Goal: Task Accomplishment & Management: Manage account settings

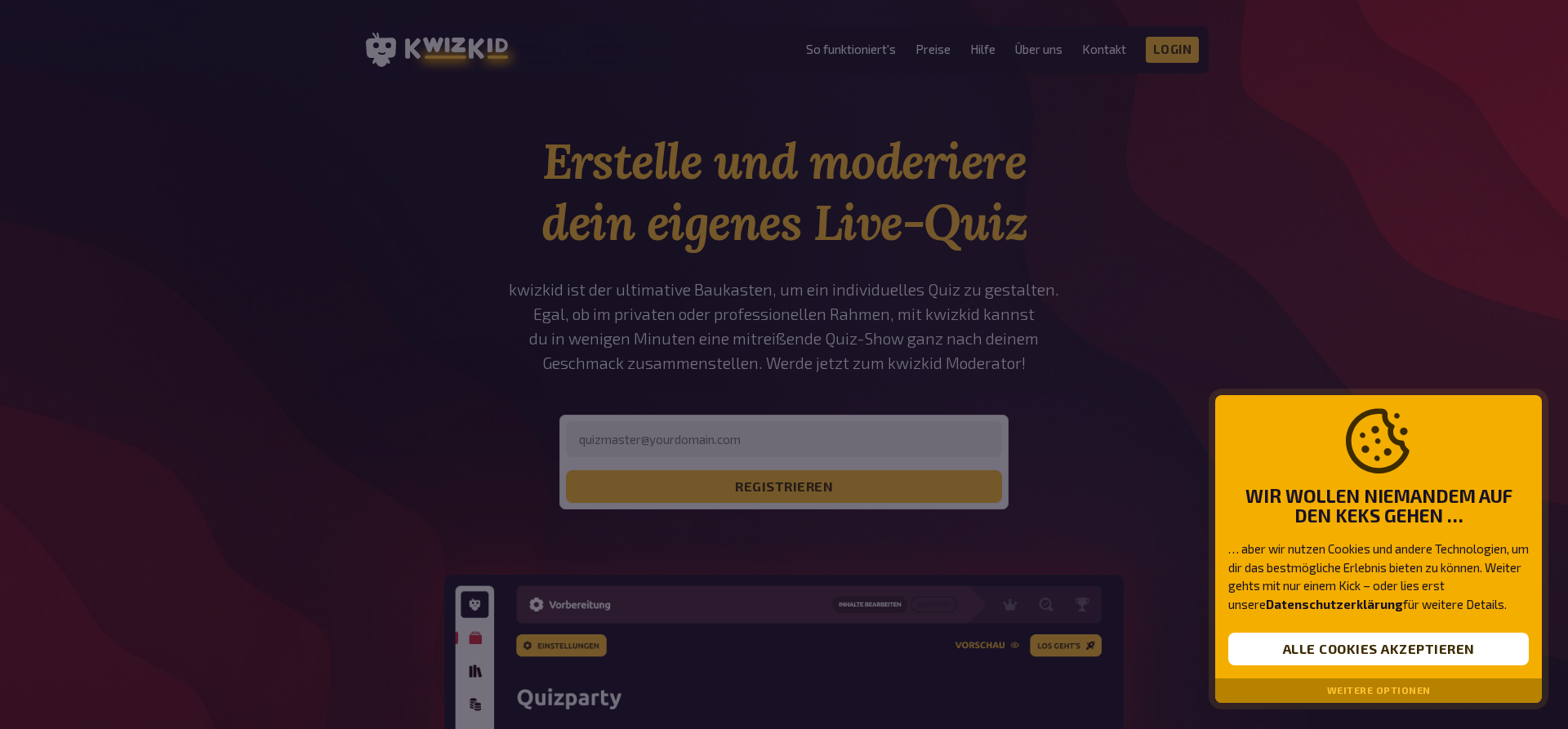
click at [1122, 210] on div at bounding box center [784, 364] width 1568 height 729
click at [1372, 691] on button "Weitere Optionen" at bounding box center [1378, 691] width 104 height 11
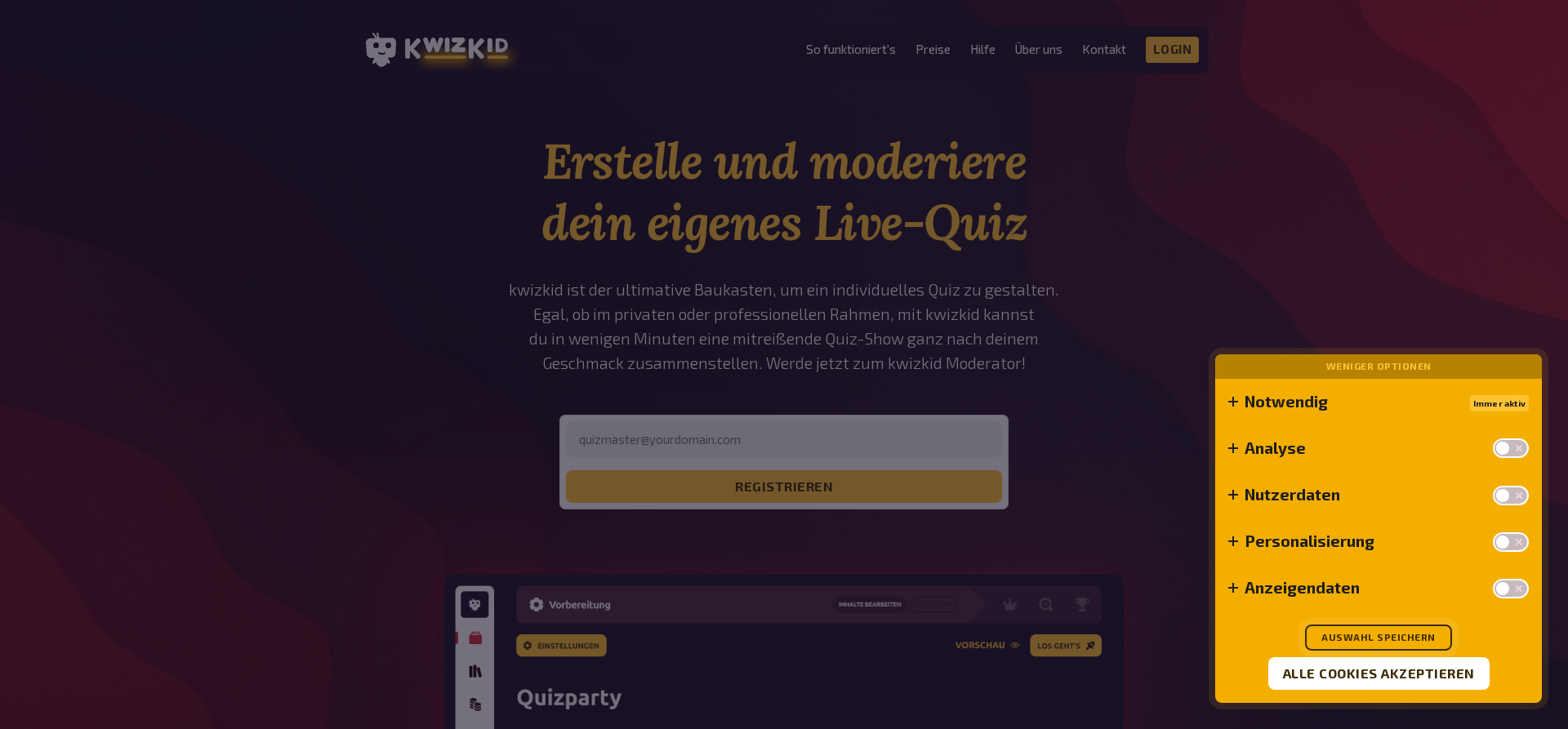
click at [1410, 631] on button "Auswahl speichern" at bounding box center [1378, 637] width 147 height 26
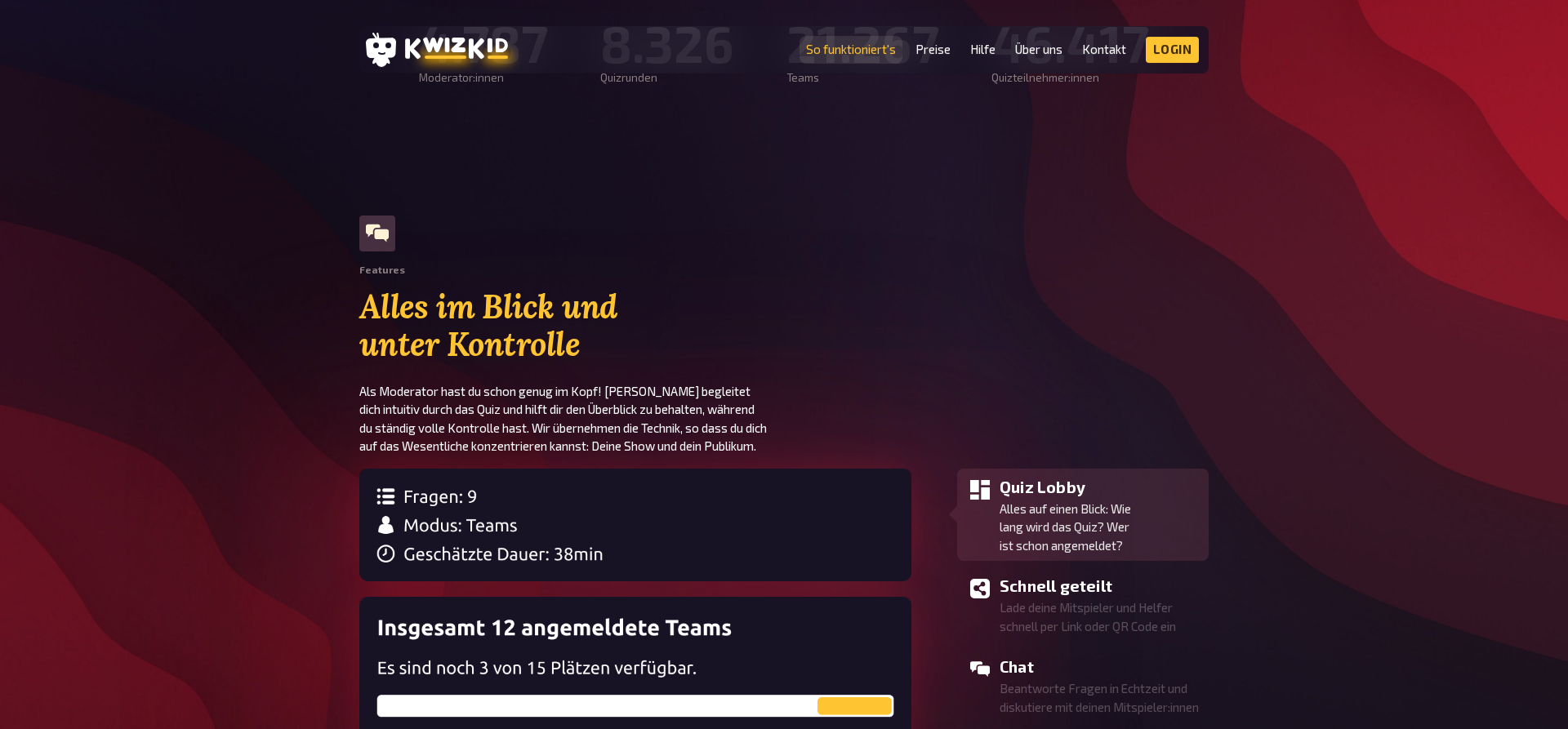
scroll to position [1249, 0]
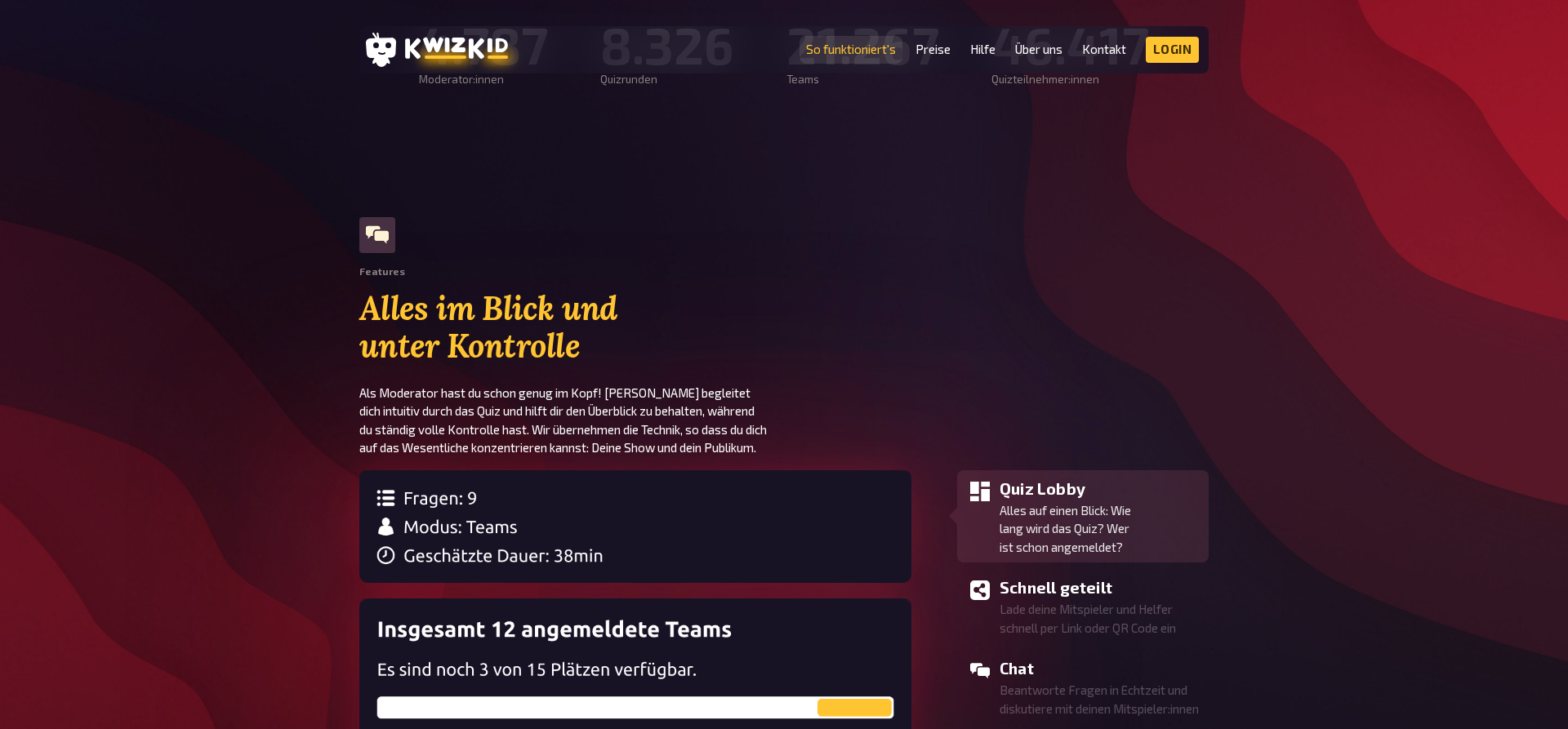
click at [842, 50] on link "So funktioniert's" at bounding box center [851, 49] width 90 height 14
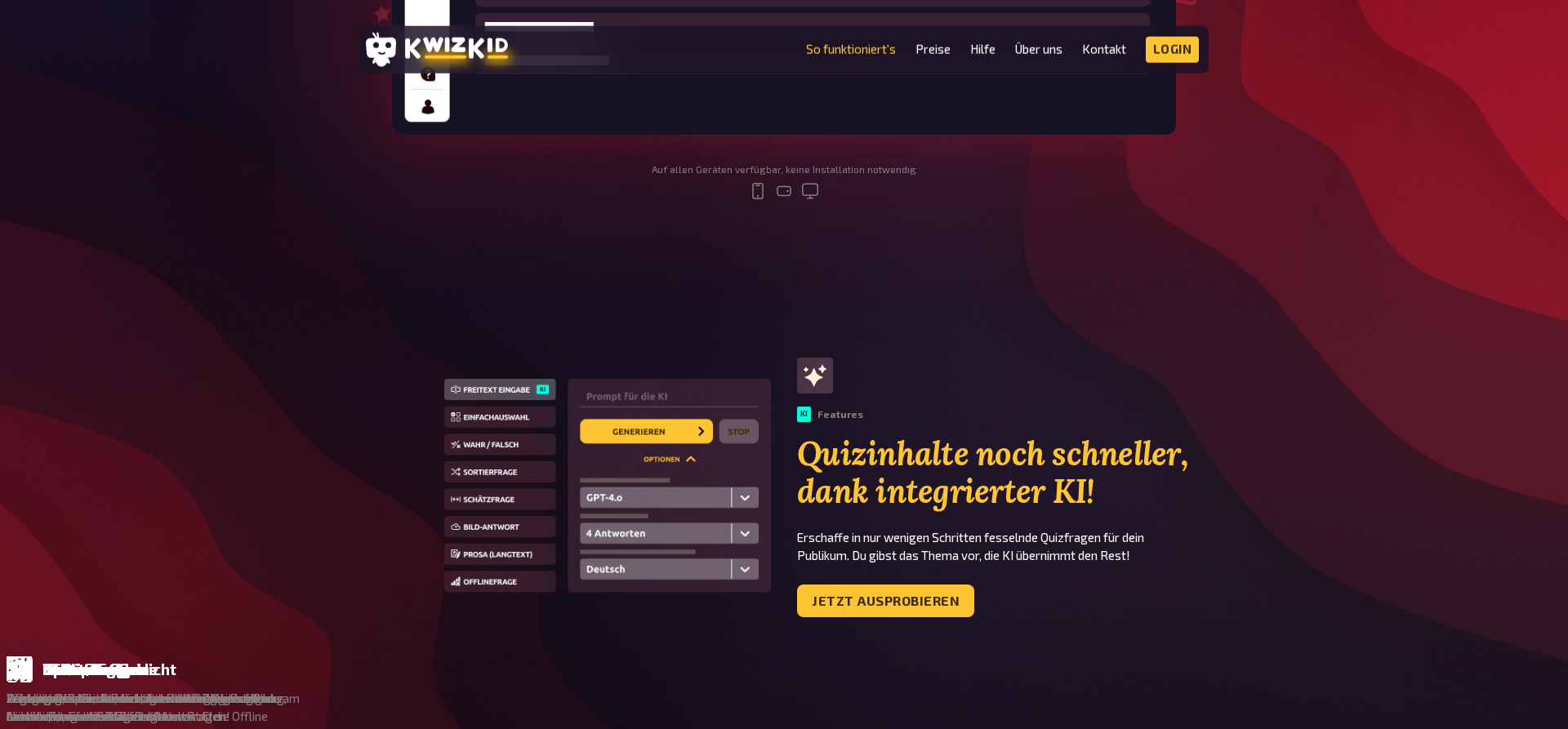
scroll to position [750, 0]
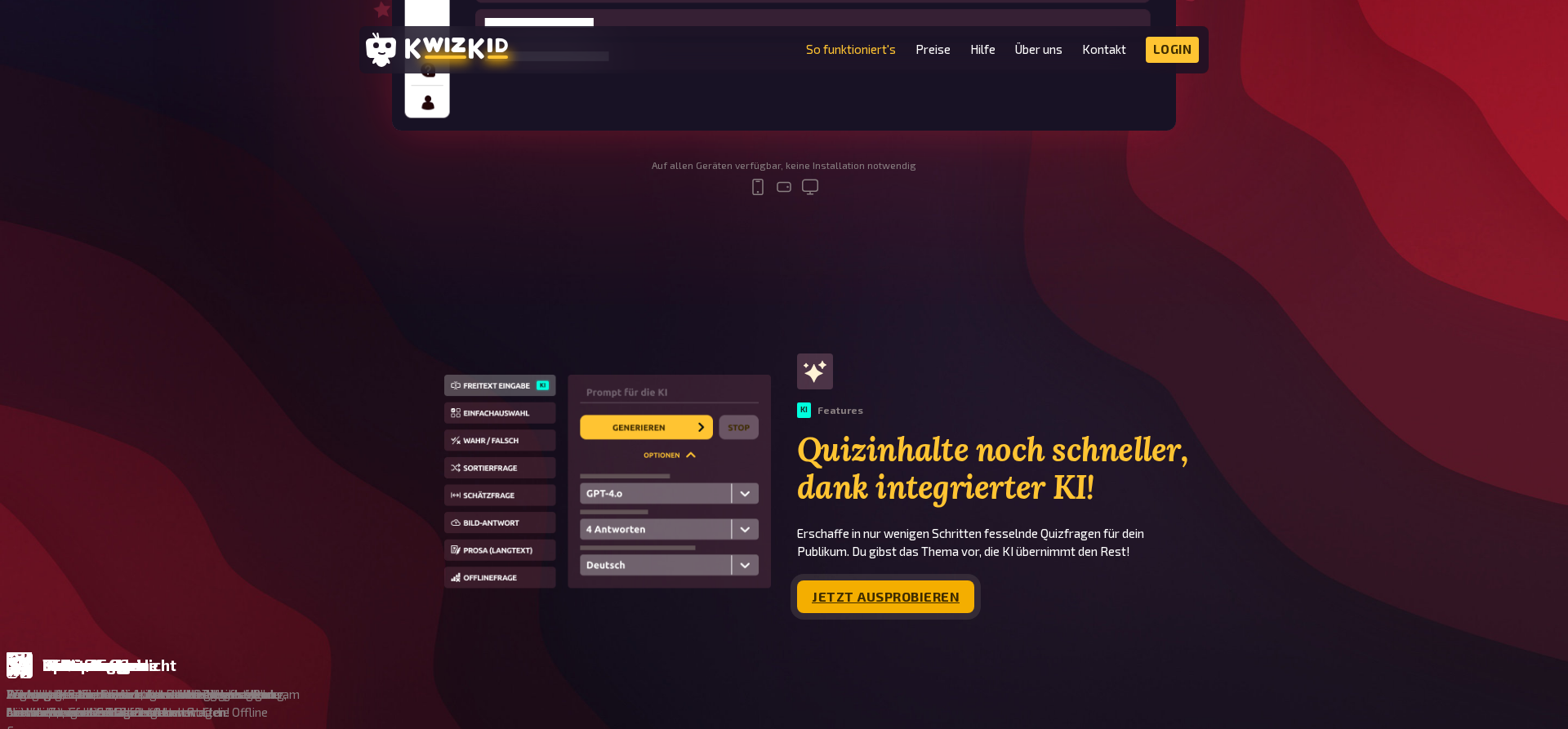
click at [895, 593] on link "Jetzt ausprobieren" at bounding box center [885, 596] width 178 height 33
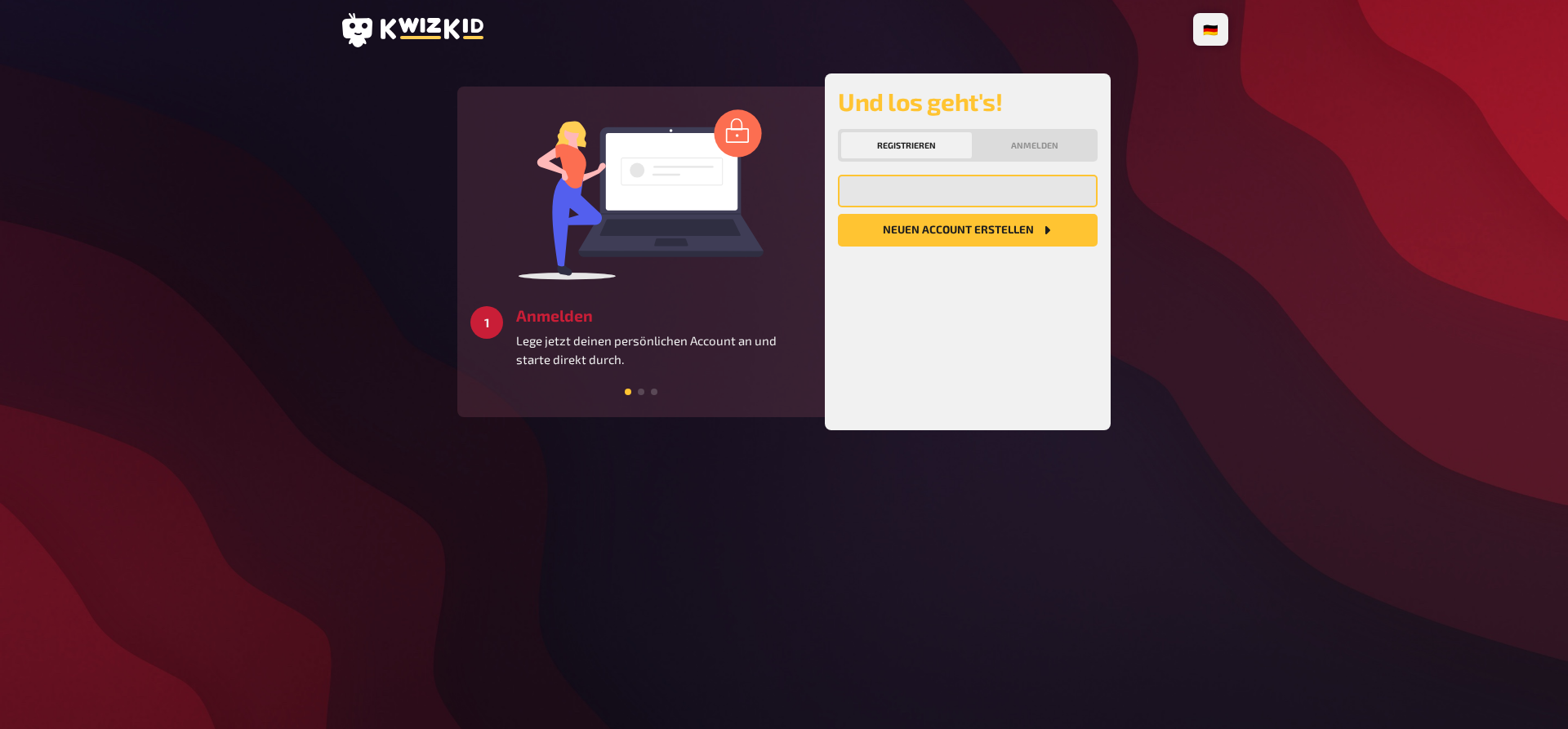
click at [938, 188] on input "email" at bounding box center [968, 191] width 260 height 33
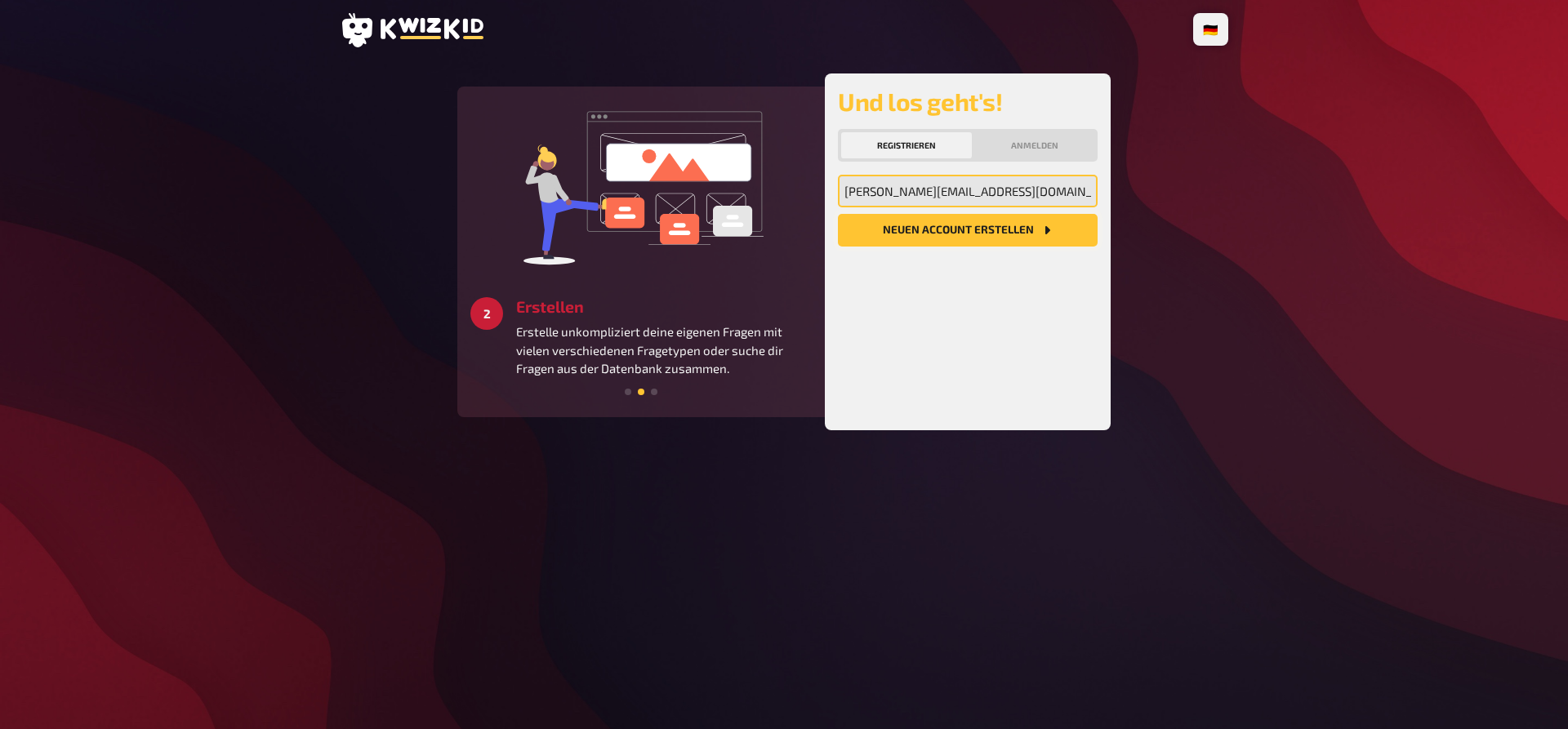
type input "[PERSON_NAME][EMAIL_ADDRESS][DOMAIN_NAME]"
click at [838, 214] on button "Neuen Account Erstellen" at bounding box center [968, 230] width 260 height 33
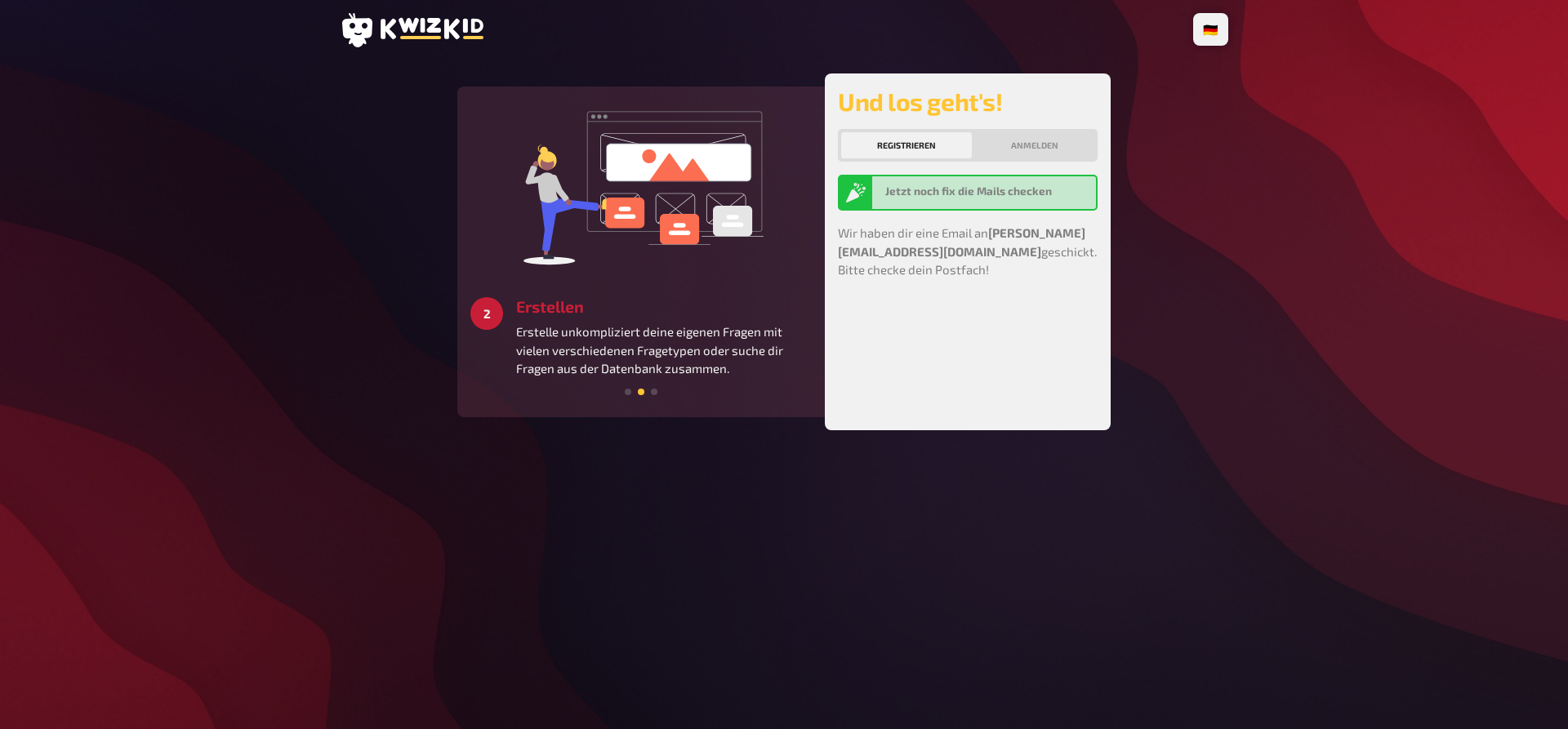
click at [461, 27] on icon at bounding box center [411, 30] width 144 height 35
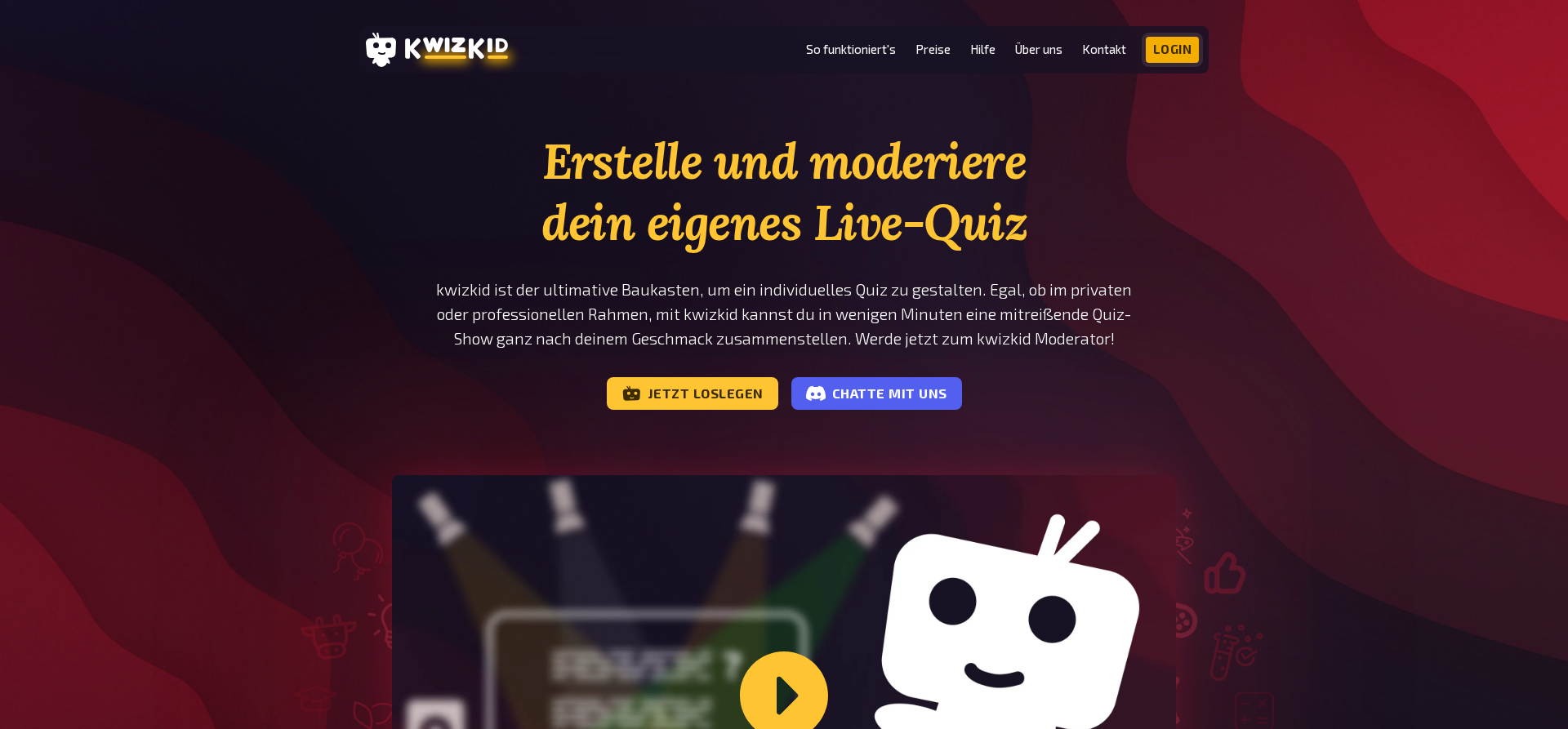
click at [1172, 44] on link "Login" at bounding box center [1172, 50] width 54 height 26
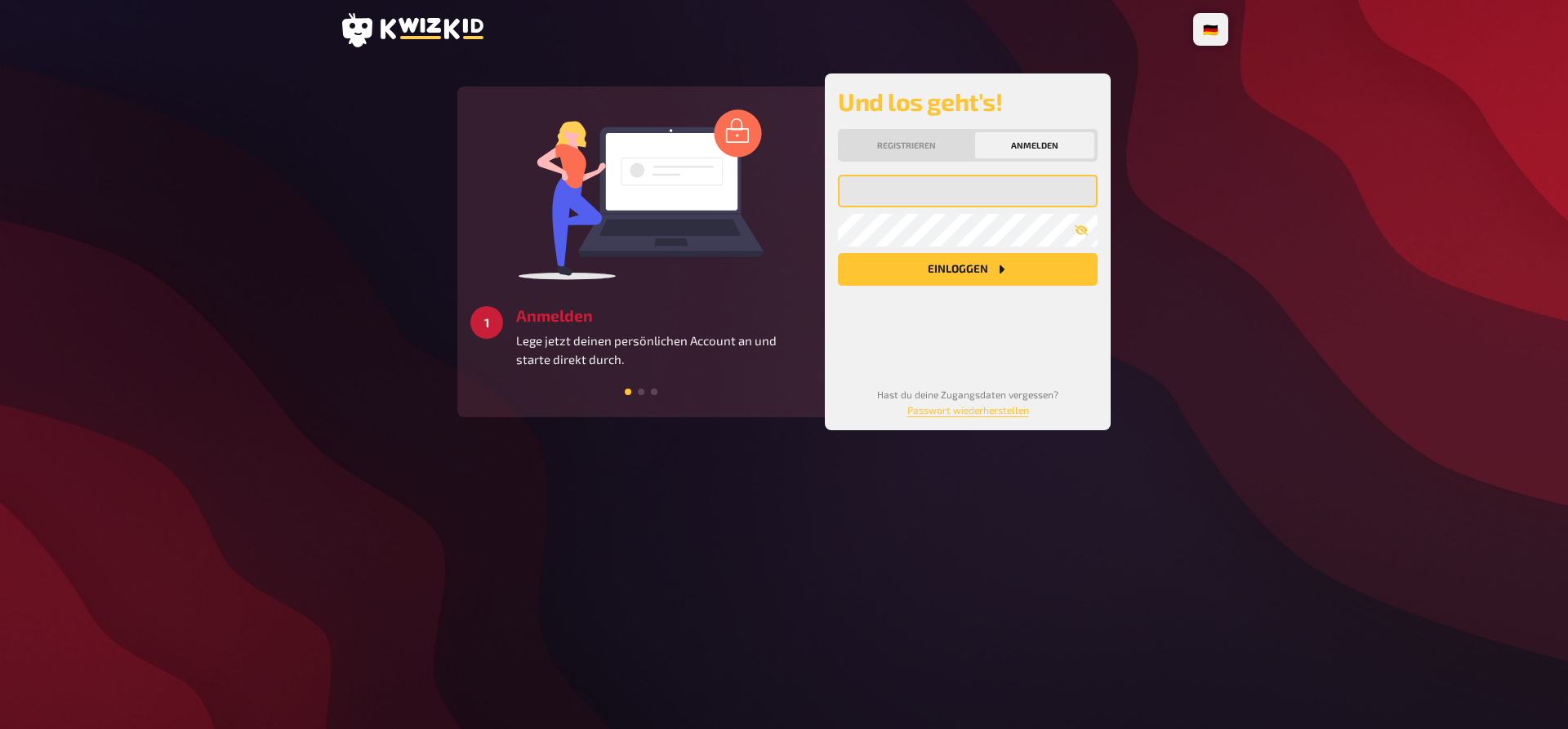
click at [883, 188] on input "email" at bounding box center [968, 191] width 260 height 33
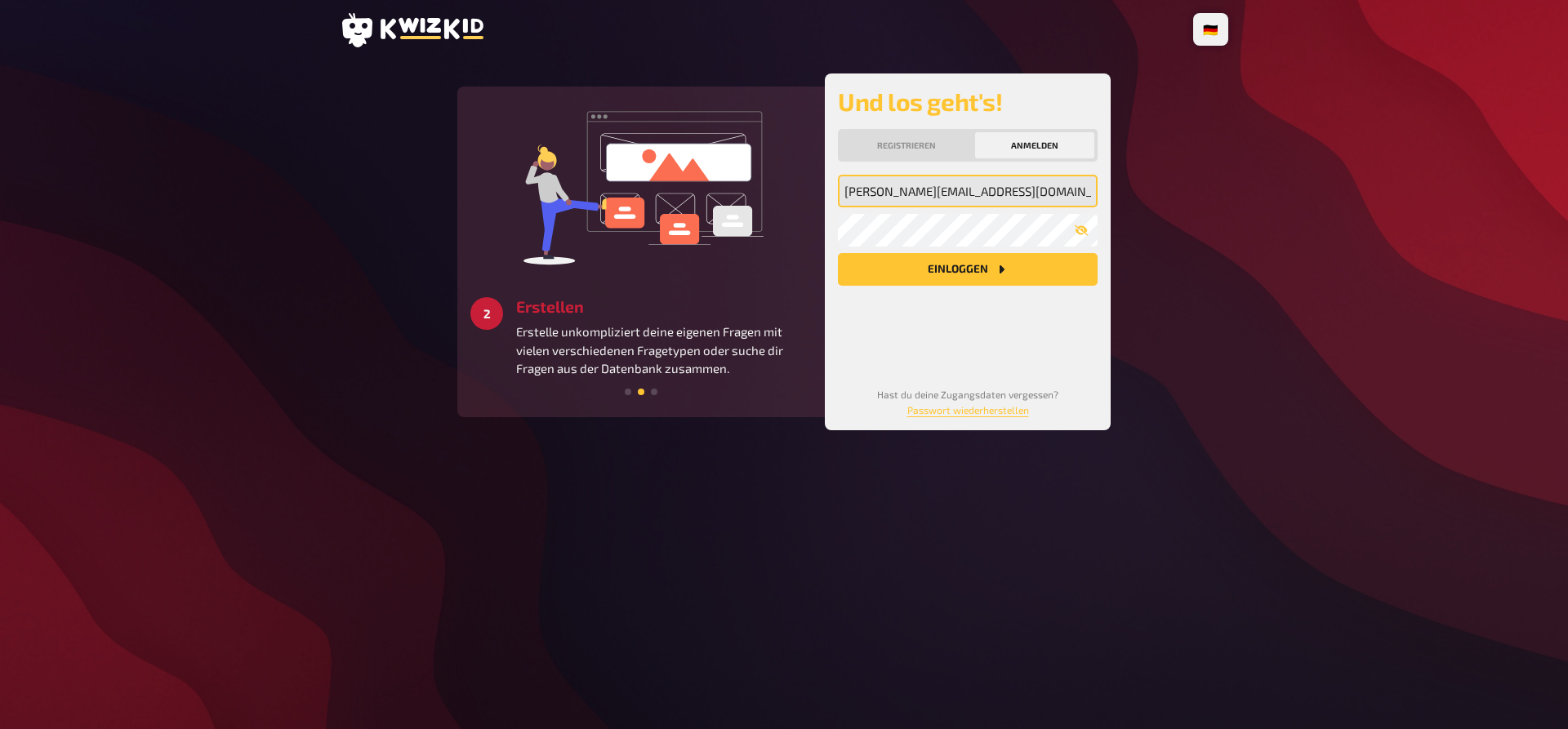
type input "[PERSON_NAME][EMAIL_ADDRESS][DOMAIN_NAME]"
click at [838, 253] on button "Einloggen" at bounding box center [968, 269] width 260 height 33
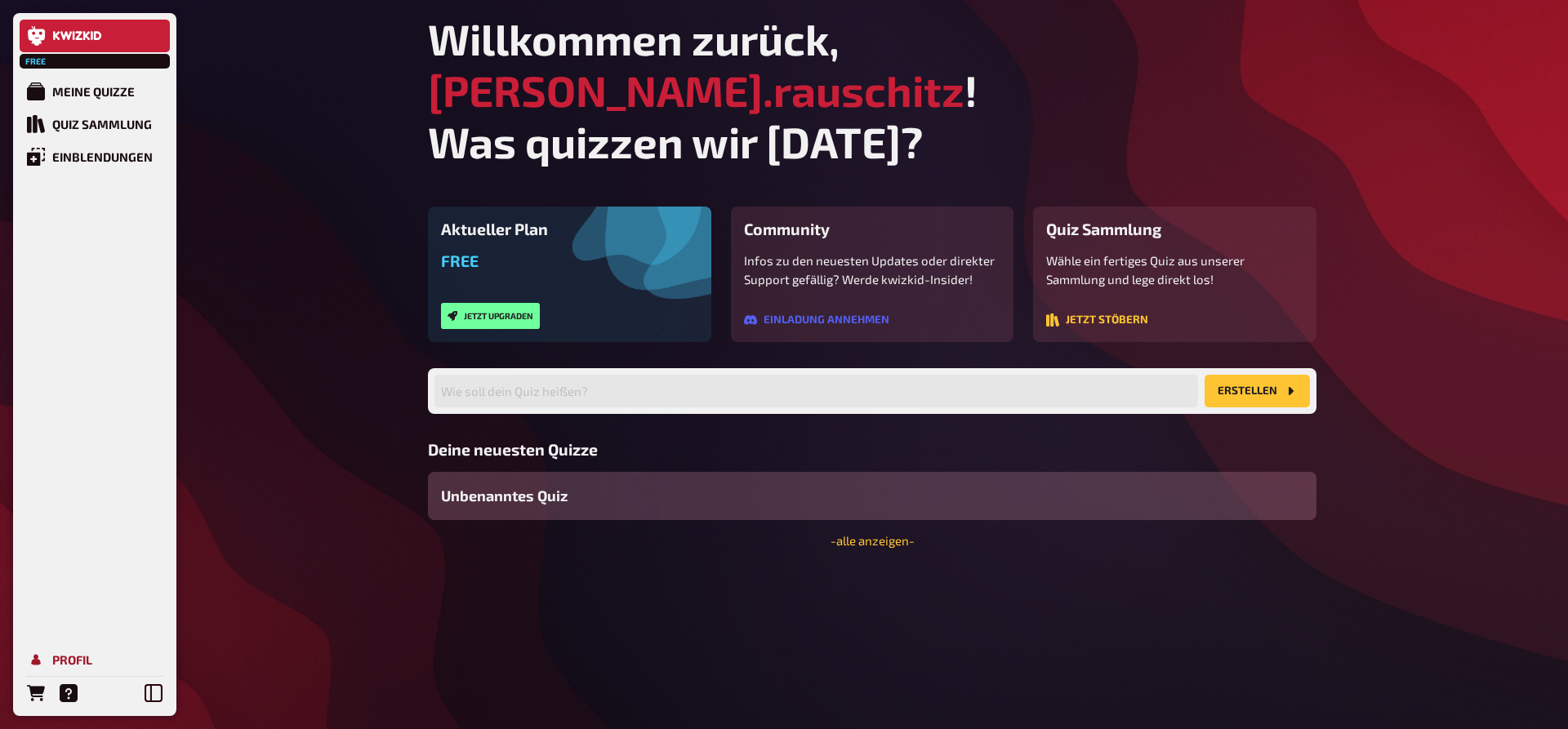
click at [62, 667] on link "Profil" at bounding box center [94, 659] width 151 height 33
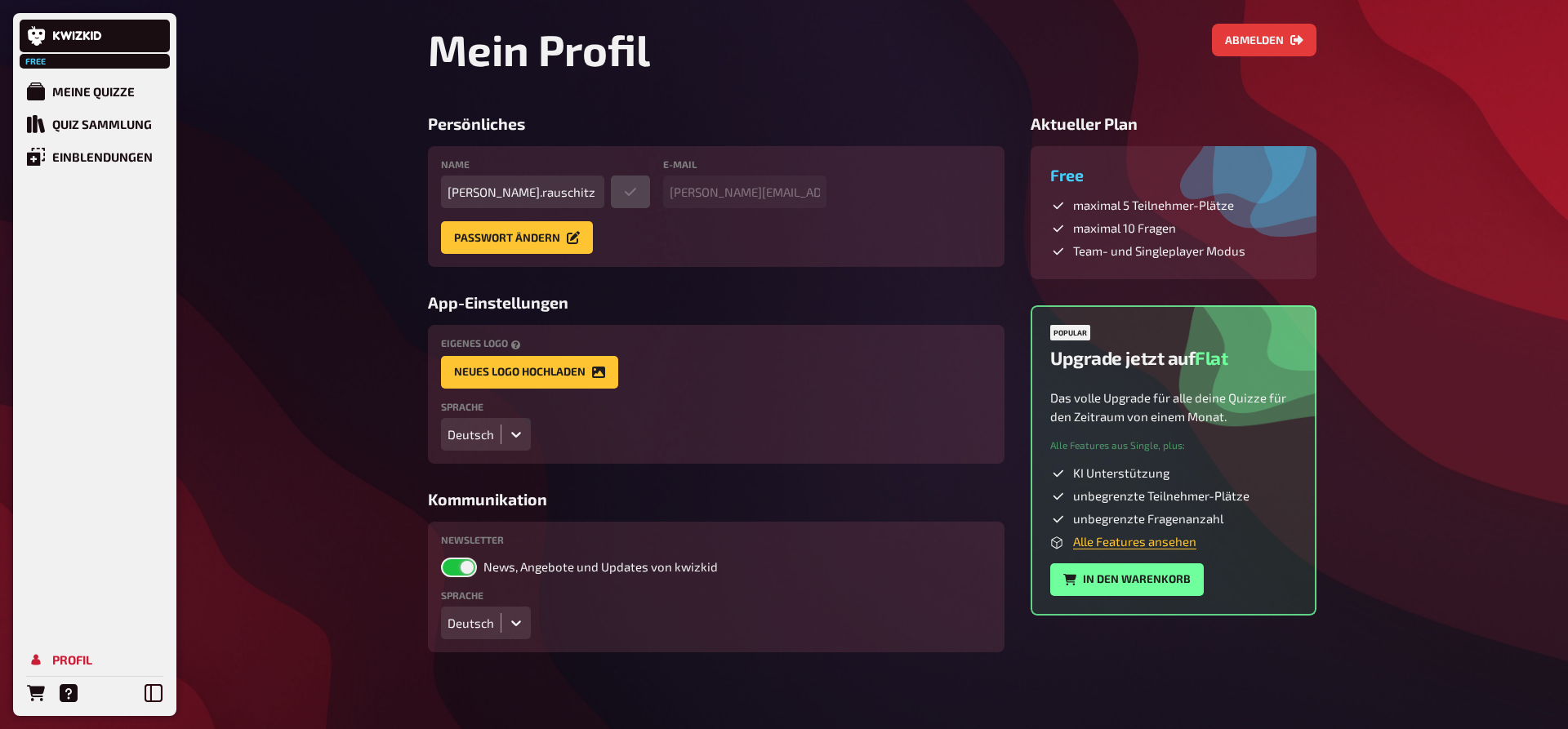
scroll to position [34, 0]
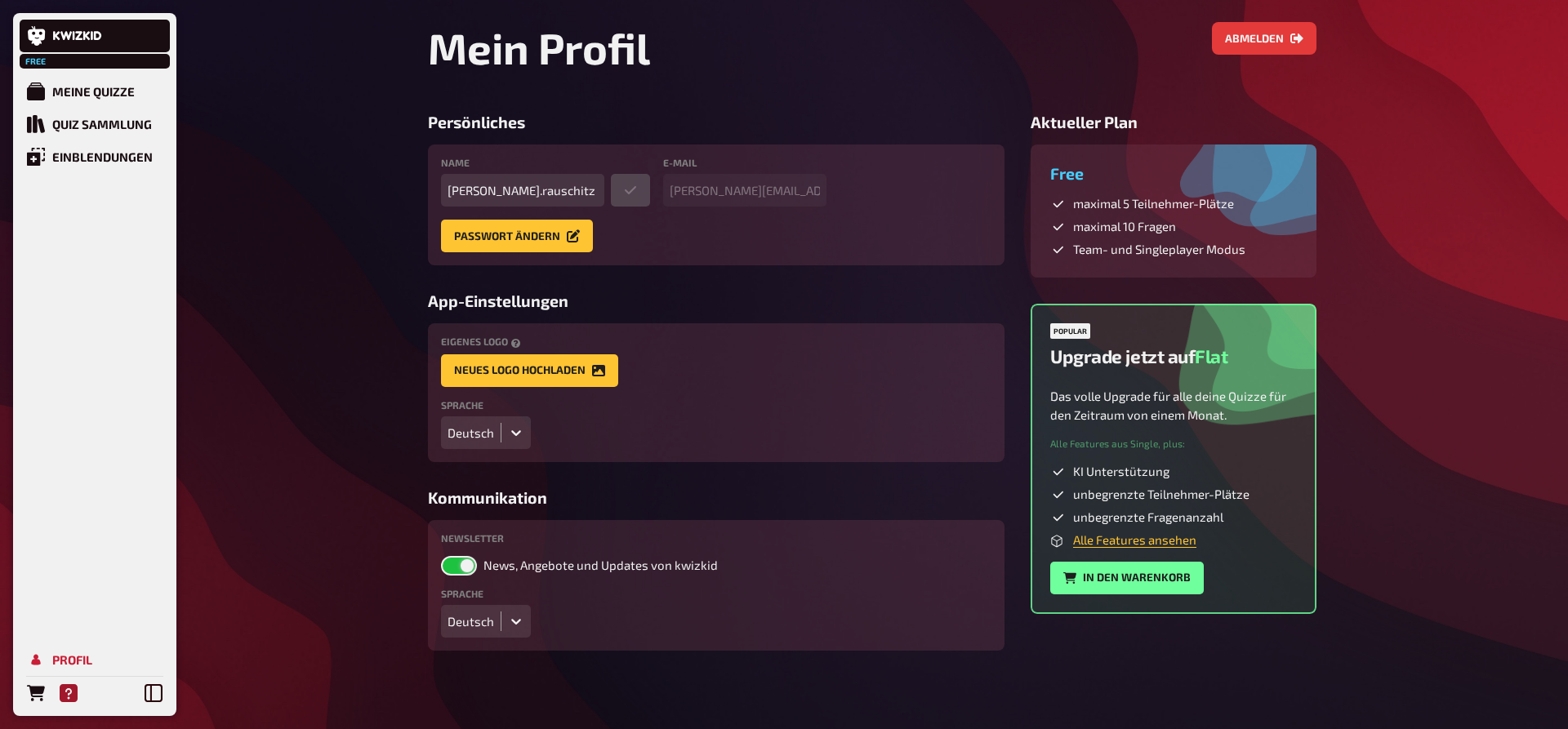
click at [62, 693] on icon "Hilfe" at bounding box center [68, 693] width 18 height 18
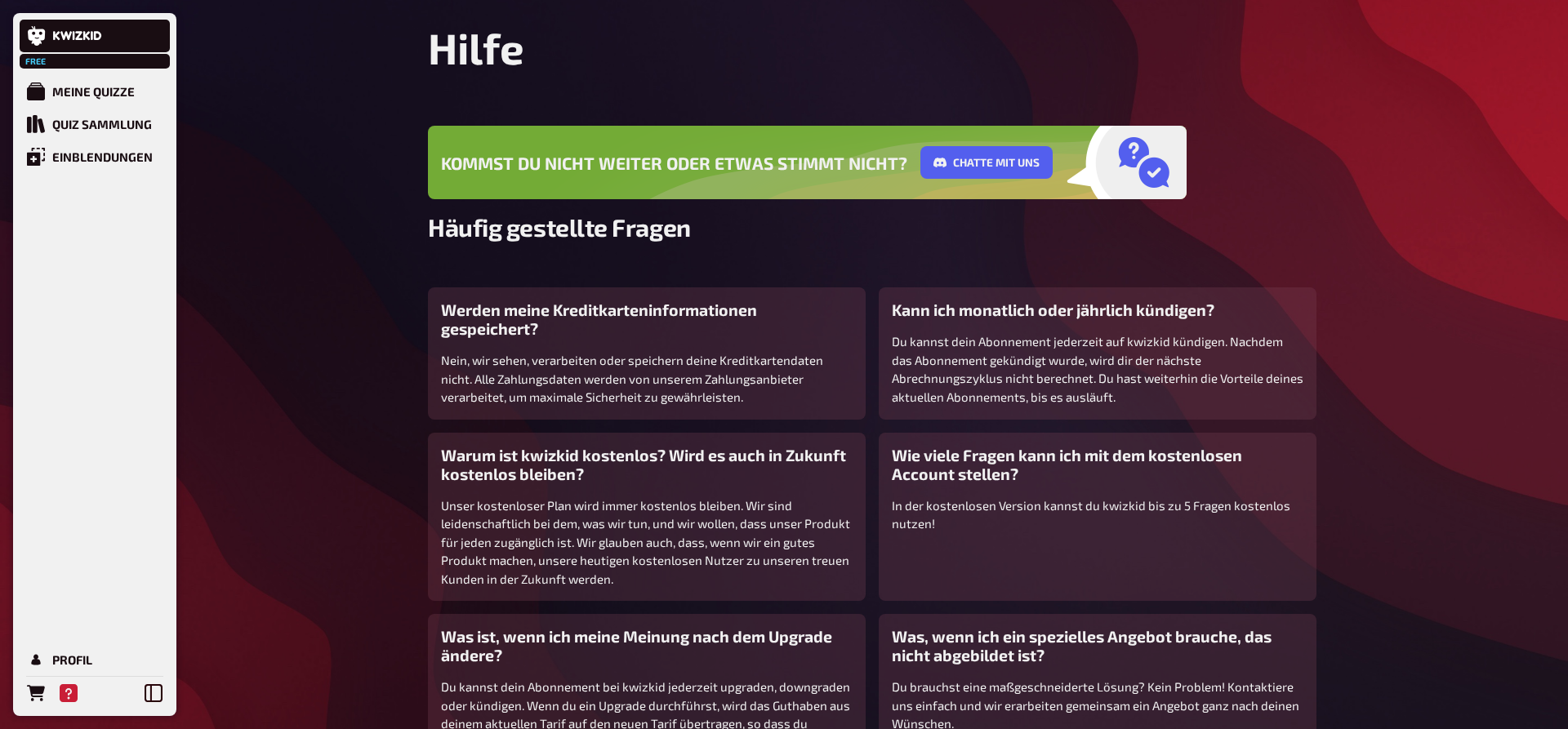
scroll to position [205, 0]
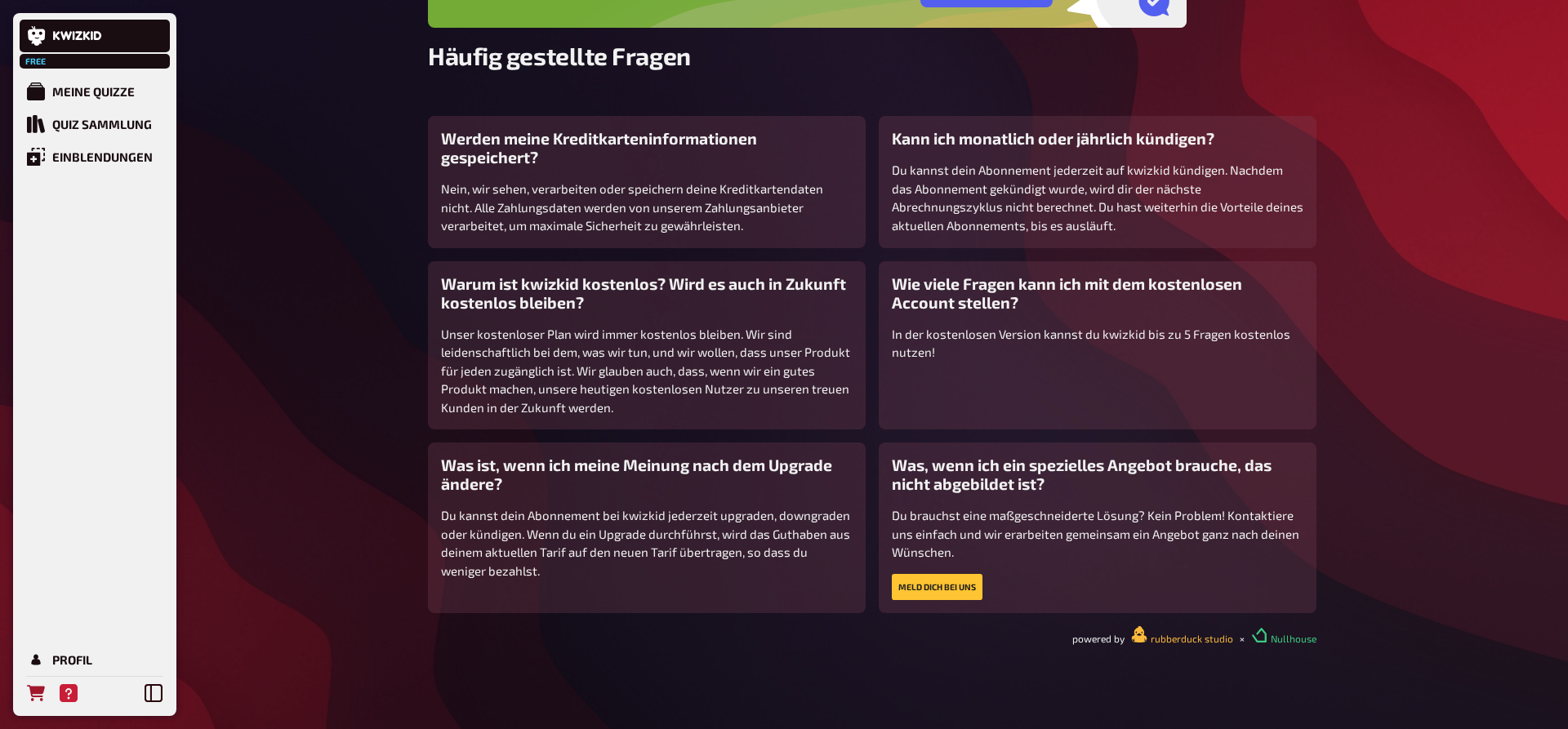
click at [36, 693] on icon "Bestellungen" at bounding box center [36, 693] width 18 height 16
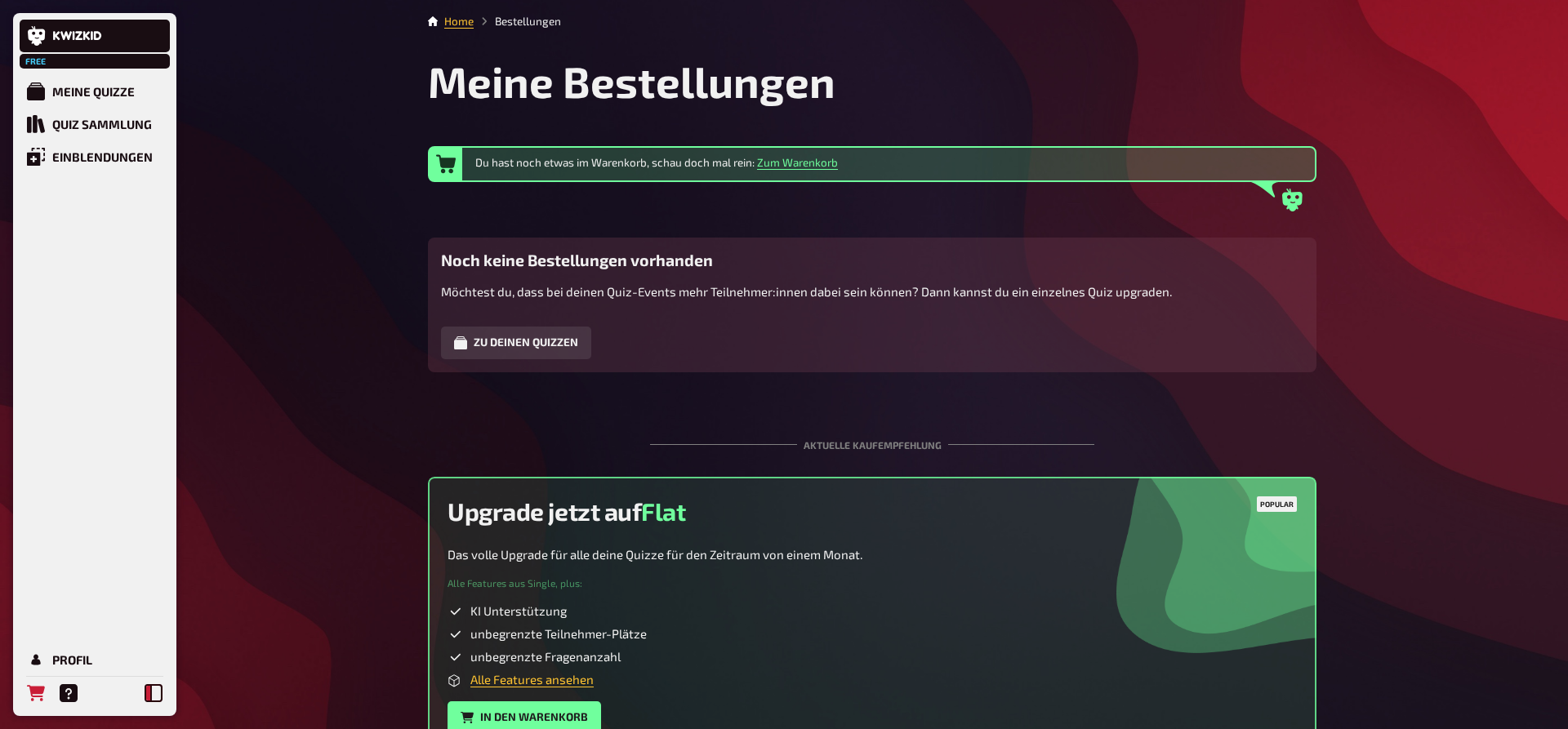
click at [158, 693] on icon at bounding box center [153, 693] width 18 height 18
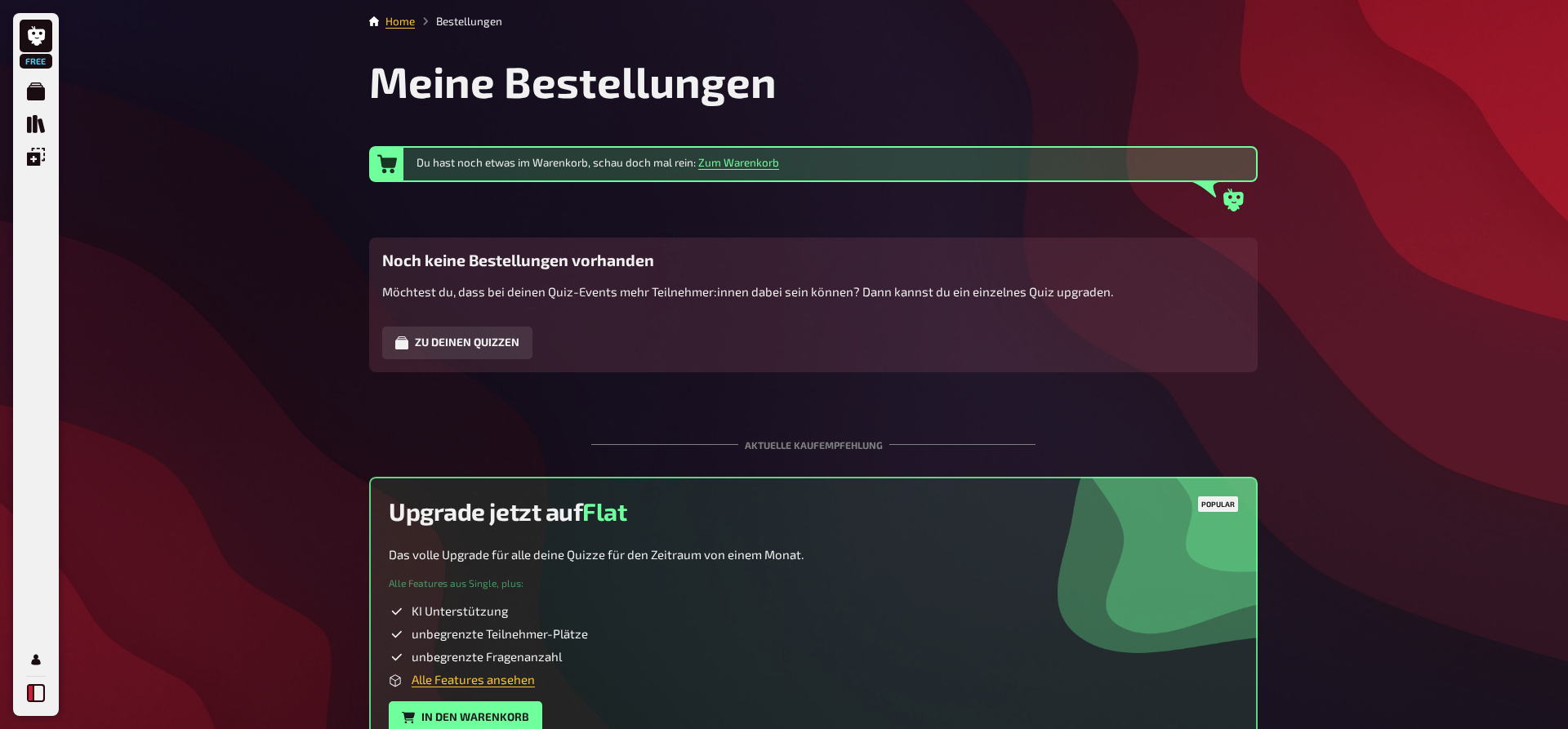
click at [24, 693] on button at bounding box center [36, 693] width 33 height 33
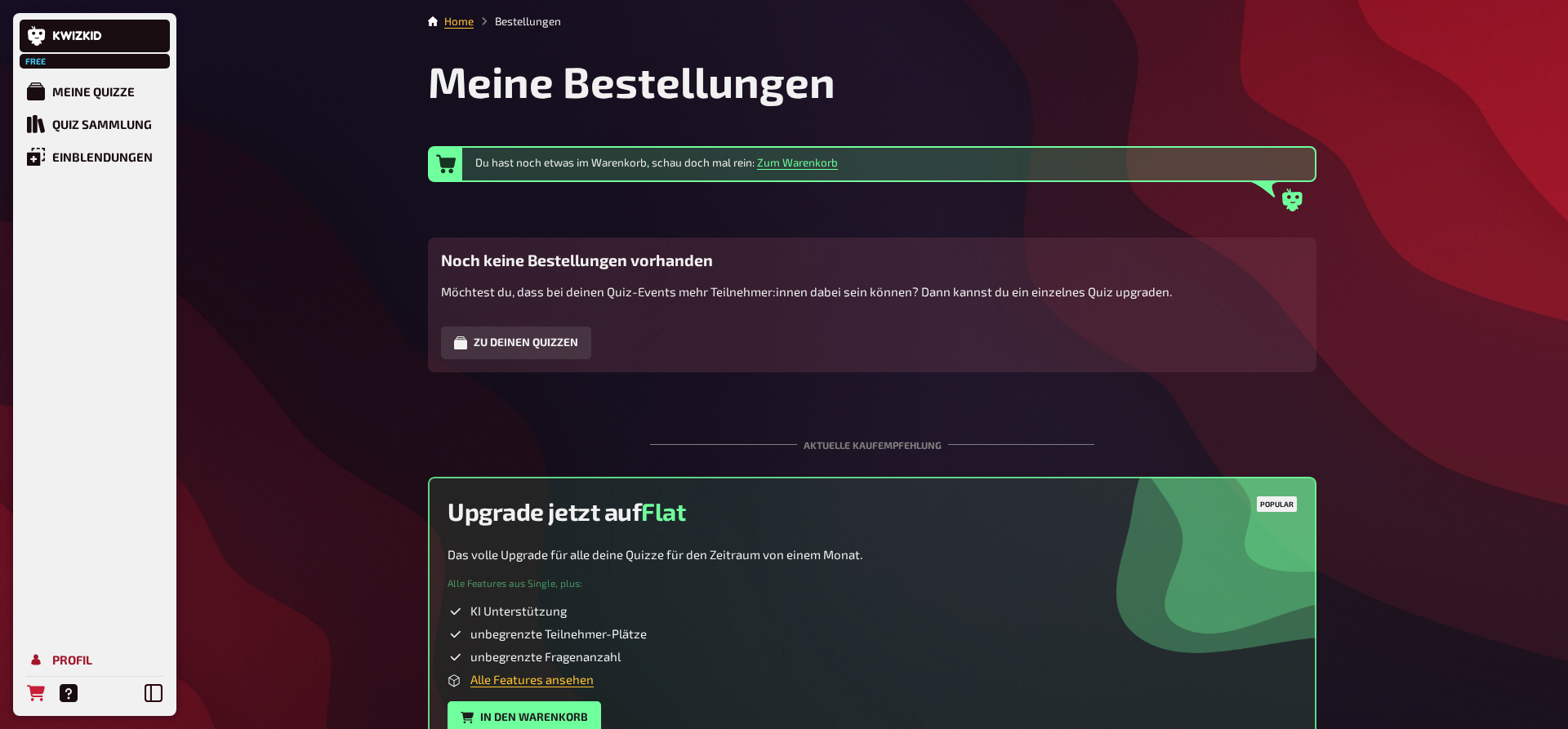
click at [74, 654] on div "Profil" at bounding box center [72, 660] width 40 height 15
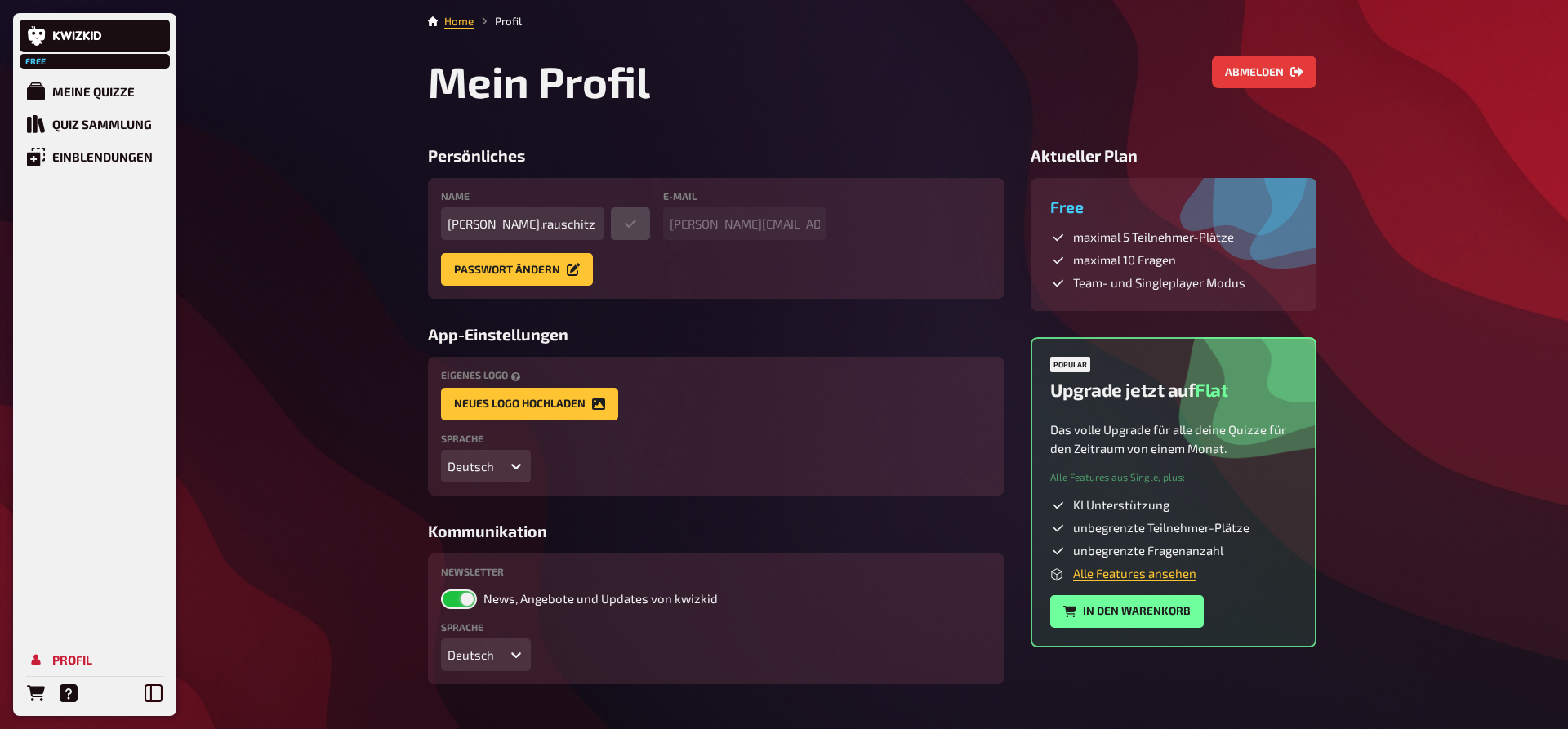
scroll to position [34, 0]
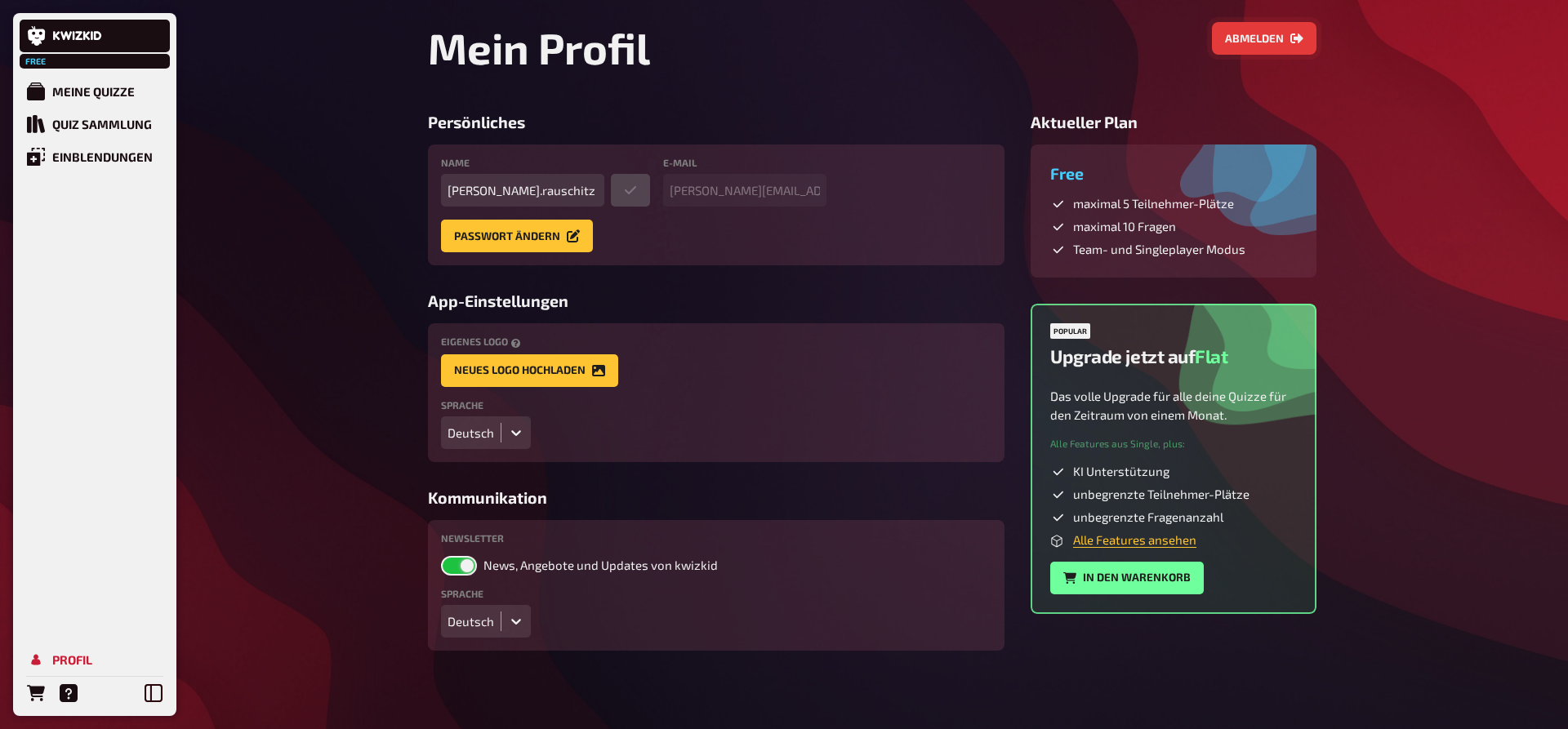
click at [1266, 26] on button "Abmelden" at bounding box center [1264, 38] width 105 height 33
